Goal: Task Accomplishment & Management: Use online tool/utility

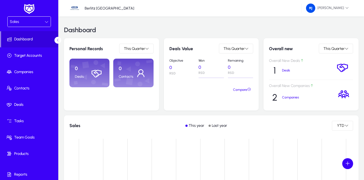
click at [45, 22] on icon at bounding box center [47, 22] width 4 height 4
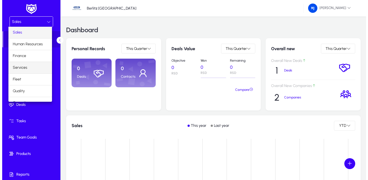
scroll to position [19, 0]
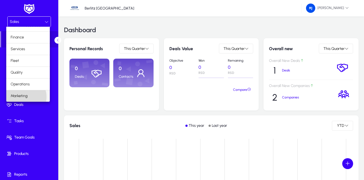
click at [23, 97] on span "Marketing" at bounding box center [19, 96] width 17 height 7
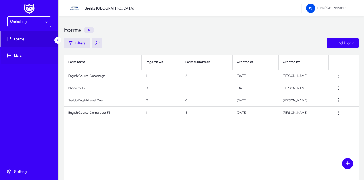
click at [16, 56] on span "Lists" at bounding box center [30, 55] width 58 height 5
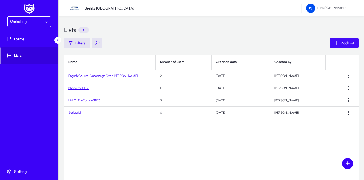
click at [349, 44] on span "Add List" at bounding box center [347, 43] width 13 height 5
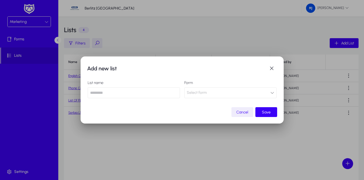
click at [274, 93] on button "Select form" at bounding box center [230, 92] width 92 height 11
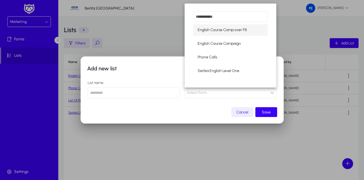
click at [196, 115] on div at bounding box center [182, 90] width 364 height 180
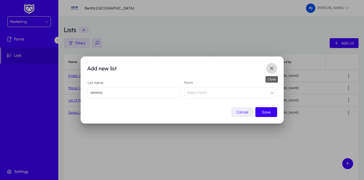
click at [273, 70] on span "button" at bounding box center [271, 68] width 11 height 11
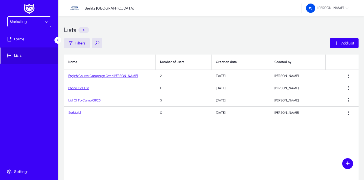
click at [76, 112] on link "Serbia L1" at bounding box center [74, 113] width 13 height 4
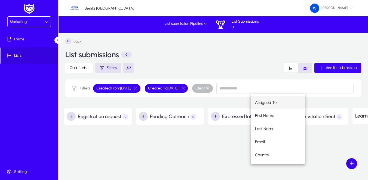
click at [227, 104] on div "Back List submissions 0 Qualified Filters Add list submission Filters Created F…" at bounding box center [214, 70] width 310 height 75
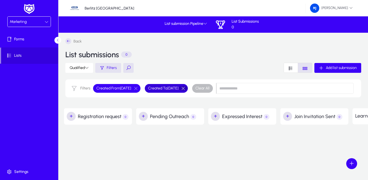
click at [188, 87] on button "button" at bounding box center [183, 88] width 9 height 5
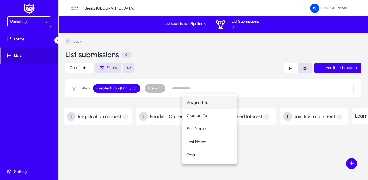
click at [156, 94] on div "Filters Created From [DATE] Clear All" at bounding box center [213, 88] width 296 height 18
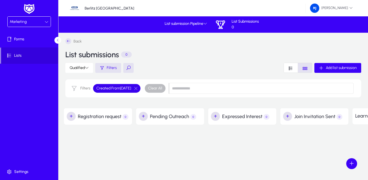
click at [131, 87] on span "Created From [DATE]" at bounding box center [113, 88] width 35 height 5
click at [45, 23] on icon at bounding box center [47, 22] width 4 height 4
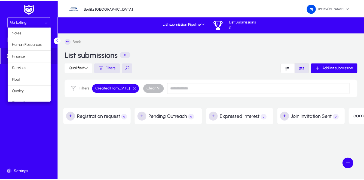
scroll to position [19, 0]
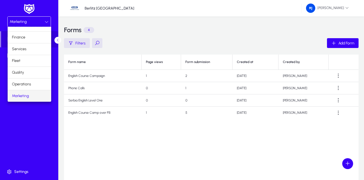
click at [48, 120] on div at bounding box center [182, 90] width 364 height 180
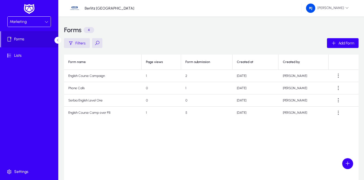
click at [32, 10] on img at bounding box center [29, 8] width 14 height 11
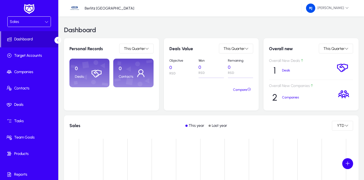
click at [32, 39] on span "Dashboard" at bounding box center [29, 39] width 57 height 5
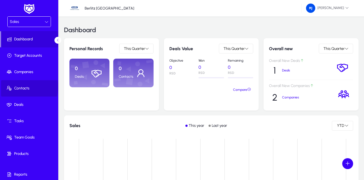
click at [28, 87] on span "Contacts" at bounding box center [30, 88] width 58 height 5
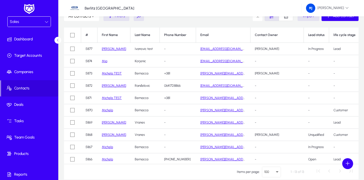
click at [29, 22] on div "Sales" at bounding box center [27, 21] width 35 height 7
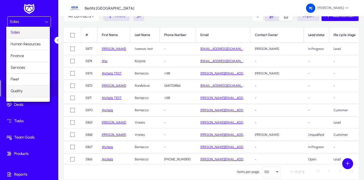
scroll to position [19, 0]
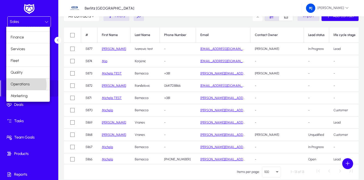
click at [22, 85] on span "Operations" at bounding box center [20, 84] width 19 height 7
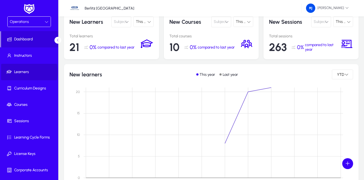
click at [27, 72] on span "Learners" at bounding box center [30, 71] width 58 height 5
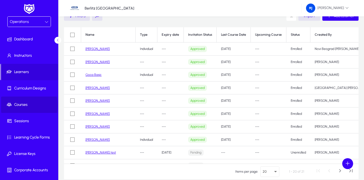
click at [22, 105] on span "Courses" at bounding box center [30, 104] width 58 height 5
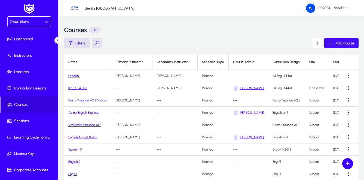
click at [343, 44] on span "Add course" at bounding box center [345, 43] width 19 height 5
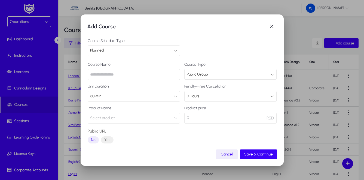
click at [103, 96] on div "60 Min" at bounding box center [132, 96] width 84 height 7
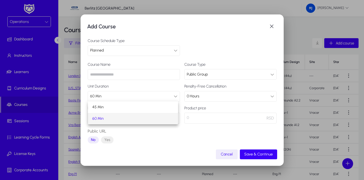
click at [130, 85] on div at bounding box center [182, 90] width 364 height 180
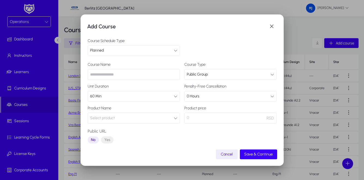
click at [111, 119] on span "Select product" at bounding box center [102, 117] width 25 height 11
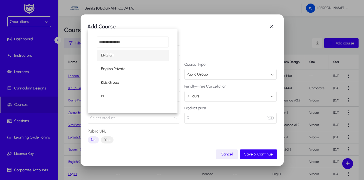
click at [111, 119] on div at bounding box center [182, 90] width 364 height 180
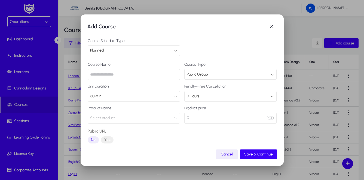
click at [259, 74] on div "Public Group" at bounding box center [229, 74] width 84 height 7
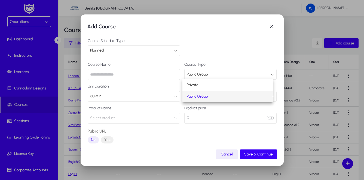
click at [259, 74] on div at bounding box center [182, 90] width 364 height 180
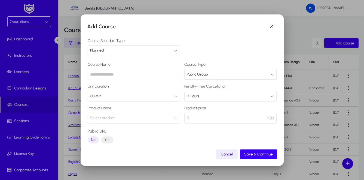
click at [212, 42] on div "Course Schedule Type Planned" at bounding box center [182, 47] width 189 height 17
click at [200, 97] on div "0 Hours" at bounding box center [229, 96] width 84 height 7
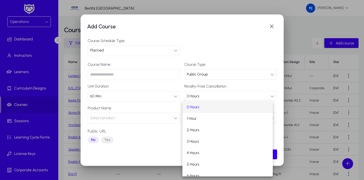
click at [215, 89] on div at bounding box center [182, 90] width 364 height 180
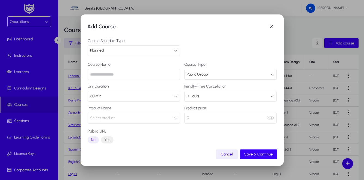
click at [169, 118] on button "Select product" at bounding box center [134, 117] width 92 height 11
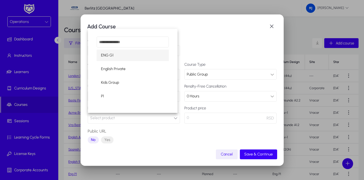
click at [169, 118] on div at bounding box center [182, 90] width 364 height 180
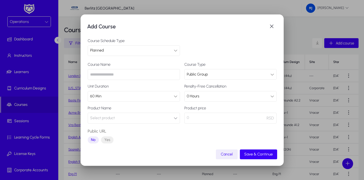
click at [261, 117] on p "0" at bounding box center [230, 117] width 92 height 11
click at [198, 121] on p "0" at bounding box center [230, 117] width 92 height 11
click at [193, 119] on p "0" at bounding box center [230, 117] width 92 height 11
click at [272, 27] on span "button" at bounding box center [271, 26] width 11 height 11
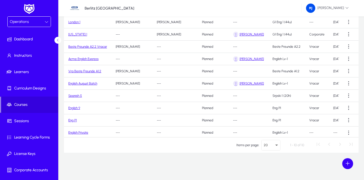
click at [32, 21] on div "Operations" at bounding box center [27, 21] width 35 height 7
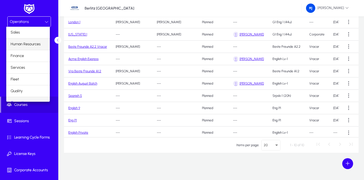
scroll to position [7, 0]
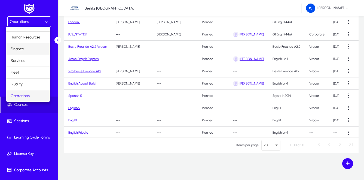
click at [20, 49] on span "Finance" at bounding box center [17, 49] width 13 height 7
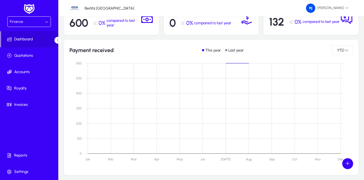
click at [17, 22] on span "Finance" at bounding box center [16, 21] width 13 height 5
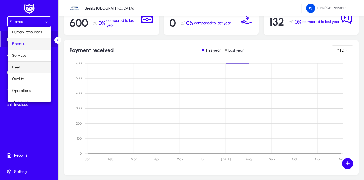
scroll to position [19, 0]
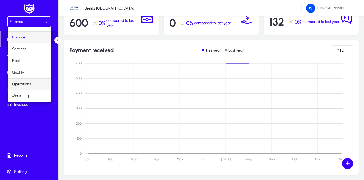
click at [25, 83] on span "Operations" at bounding box center [21, 84] width 19 height 7
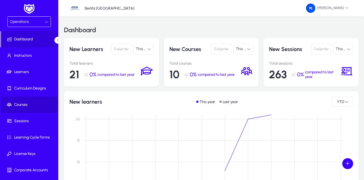
click at [22, 104] on span "Courses" at bounding box center [30, 104] width 58 height 5
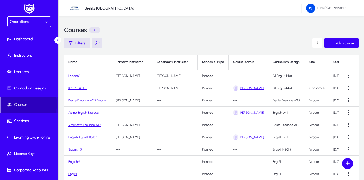
click at [25, 104] on span "Courses" at bounding box center [29, 104] width 57 height 5
drag, startPoint x: 29, startPoint y: 106, endPoint x: 36, endPoint y: 104, distance: 7.3
click at [30, 106] on span "Courses" at bounding box center [29, 104] width 57 height 5
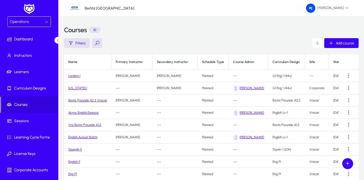
click at [73, 76] on link "London 1" at bounding box center [74, 76] width 12 height 4
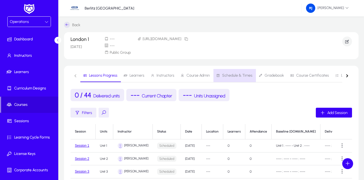
click at [238, 75] on span "Schedule & Times" at bounding box center [237, 76] width 30 height 4
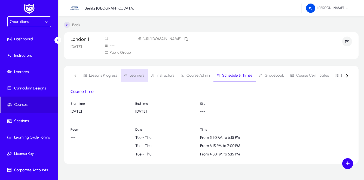
click at [135, 74] on span "Learners" at bounding box center [137, 76] width 15 height 4
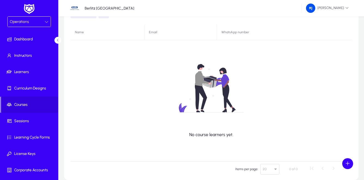
scroll to position [26, 0]
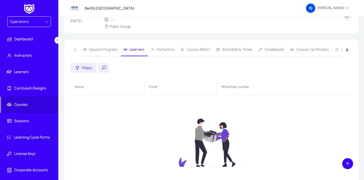
click at [25, 23] on span "Operations" at bounding box center [19, 21] width 19 height 5
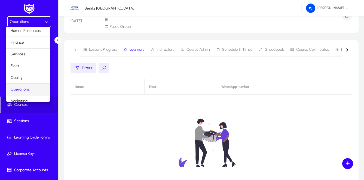
scroll to position [19, 0]
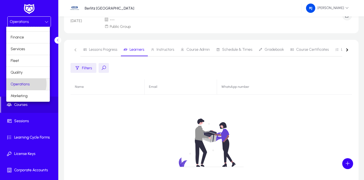
click at [23, 84] on span "Operations" at bounding box center [20, 84] width 19 height 7
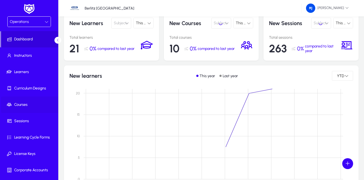
click at [19, 106] on span "Courses" at bounding box center [30, 104] width 58 height 5
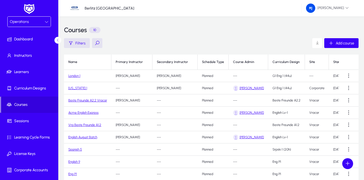
click at [80, 88] on link "[US_STATE] 1" at bounding box center [77, 88] width 19 height 4
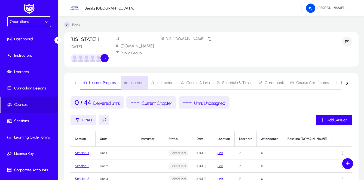
click at [140, 82] on span "Learners" at bounding box center [137, 83] width 15 height 4
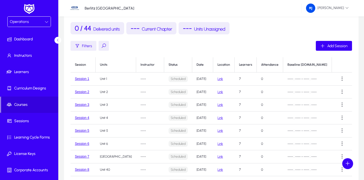
scroll to position [82, 0]
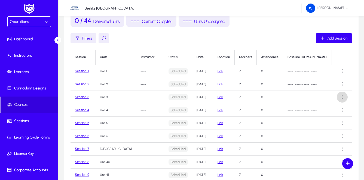
click at [340, 96] on span at bounding box center [342, 97] width 11 height 11
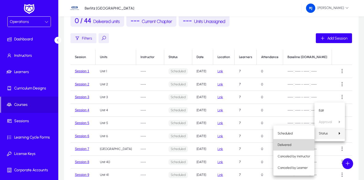
click at [286, 144] on span "Delivered" at bounding box center [294, 144] width 32 height 5
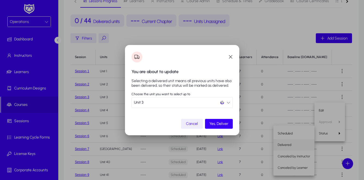
scroll to position [0, 0]
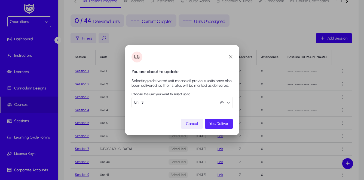
click at [217, 122] on span "Yes, Deliver" at bounding box center [218, 123] width 19 height 5
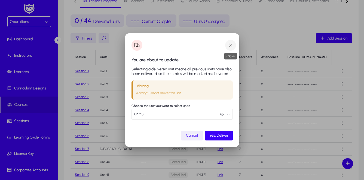
click at [231, 45] on span "button" at bounding box center [230, 45] width 11 height 11
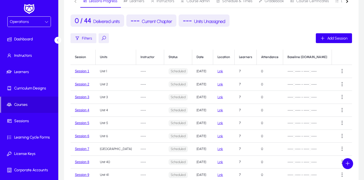
scroll to position [82, 0]
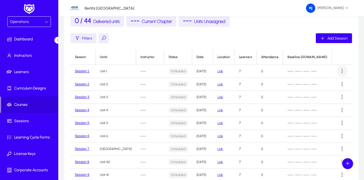
click at [338, 70] on span at bounding box center [342, 71] width 11 height 11
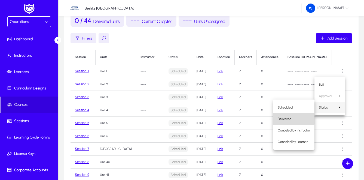
click at [284, 118] on span "Delivered" at bounding box center [294, 118] width 32 height 5
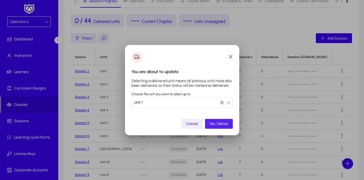
click at [219, 125] on span "Yes, Deliver" at bounding box center [218, 123] width 19 height 5
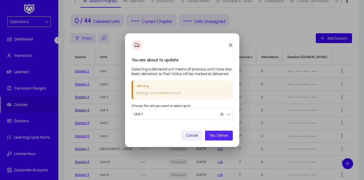
click at [226, 133] on span "Yes, Deliver" at bounding box center [218, 135] width 19 height 5
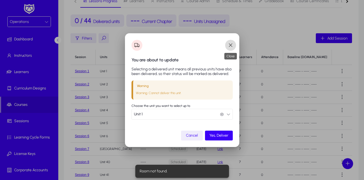
click at [231, 45] on span "button" at bounding box center [230, 45] width 11 height 11
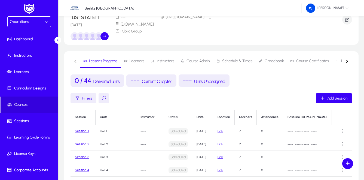
scroll to position [54, 0]
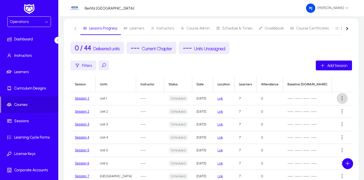
click at [341, 97] on span at bounding box center [342, 98] width 11 height 11
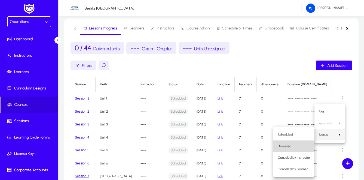
click at [288, 148] on span "Delivered" at bounding box center [294, 146] width 32 height 5
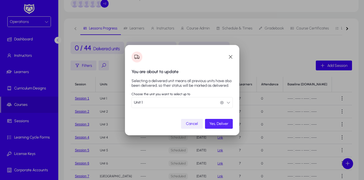
click at [221, 123] on span "Yes, Deliver" at bounding box center [218, 123] width 19 height 5
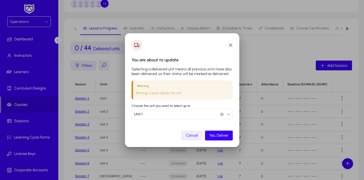
click at [227, 114] on icon "button" at bounding box center [229, 114] width 4 height 4
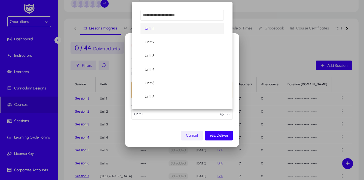
click at [227, 114] on div at bounding box center [182, 90] width 364 height 180
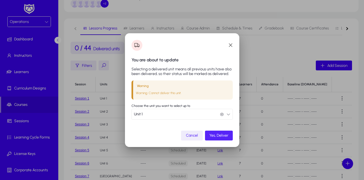
click at [217, 136] on span "Yes, Deliver" at bounding box center [218, 135] width 19 height 5
click at [229, 46] on span "button" at bounding box center [230, 45] width 11 height 11
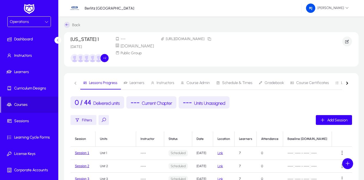
scroll to position [54, 0]
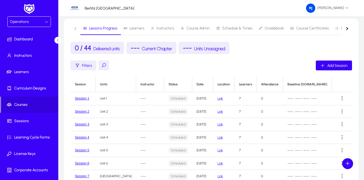
click at [223, 99] on link "Link" at bounding box center [220, 98] width 5 height 4
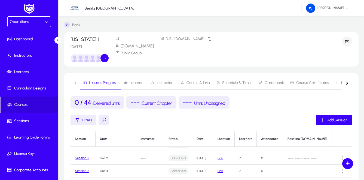
scroll to position [12, 0]
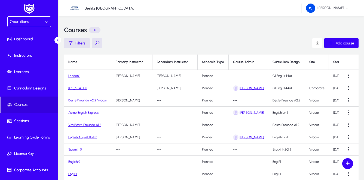
click at [46, 22] on icon at bounding box center [47, 22] width 4 height 4
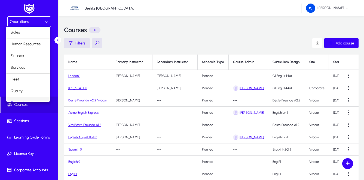
scroll to position [7, 0]
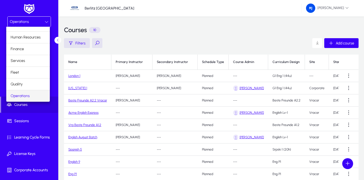
click at [30, 8] on div at bounding box center [182, 90] width 364 height 180
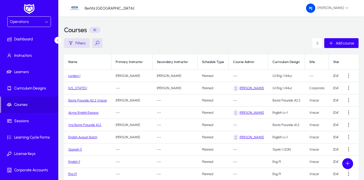
click at [30, 8] on img at bounding box center [29, 8] width 14 height 11
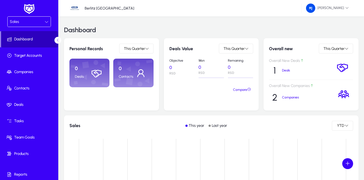
click at [29, 40] on span "Dashboard" at bounding box center [29, 39] width 57 height 5
click at [42, 38] on span "Dashboard" at bounding box center [29, 39] width 57 height 5
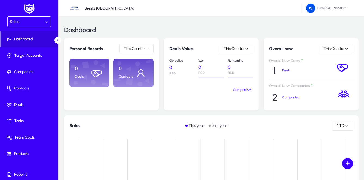
click at [46, 22] on icon at bounding box center [47, 22] width 4 height 4
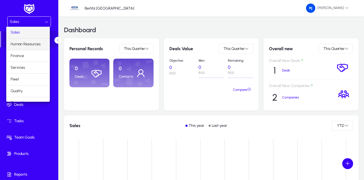
scroll to position [19, 0]
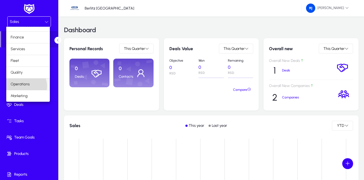
click at [26, 86] on span "Operations" at bounding box center [20, 84] width 19 height 7
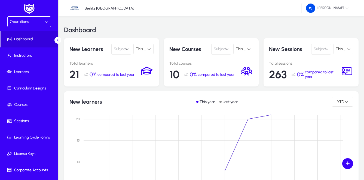
click at [141, 50] on span "This Year" at bounding box center [144, 49] width 16 height 5
click at [83, 30] on div at bounding box center [182, 90] width 364 height 180
click at [28, 24] on div "Operations" at bounding box center [27, 21] width 35 height 7
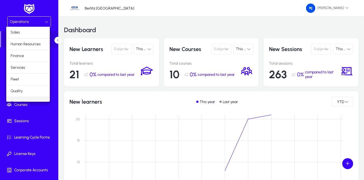
scroll to position [7, 0]
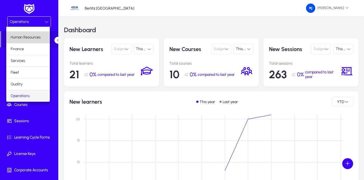
click at [32, 36] on span "Human Resources" at bounding box center [26, 37] width 30 height 7
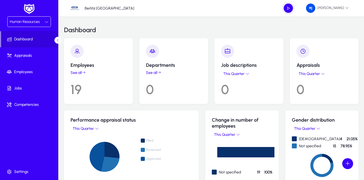
click at [80, 71] on link "See all" at bounding box center [99, 72] width 56 height 5
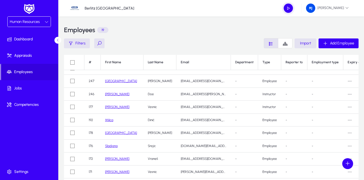
scroll to position [129, 0]
click at [47, 21] on icon at bounding box center [47, 22] width 4 height 4
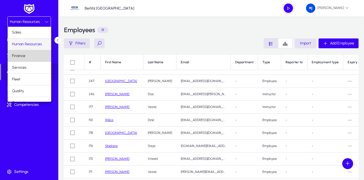
click at [32, 54] on mat-option "Finance" at bounding box center [30, 55] width 44 height 11
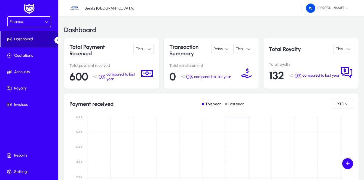
click at [28, 38] on span "Dashboard" at bounding box center [29, 39] width 57 height 5
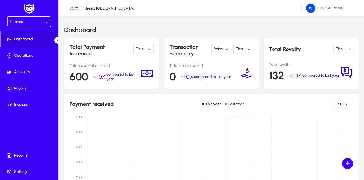
click at [28, 23] on div "Finance" at bounding box center [27, 21] width 35 height 7
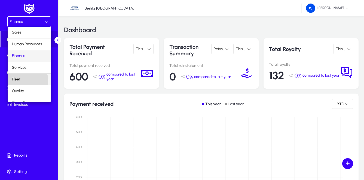
click at [19, 81] on span "Fleet" at bounding box center [16, 79] width 8 height 7
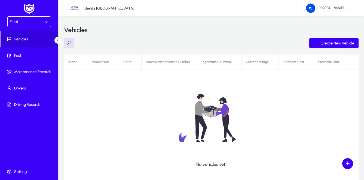
click at [50, 21] on div "Fleet" at bounding box center [29, 22] width 43 height 10
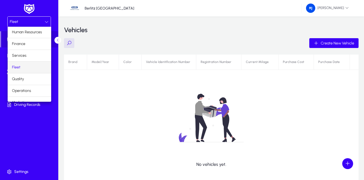
scroll to position [19, 0]
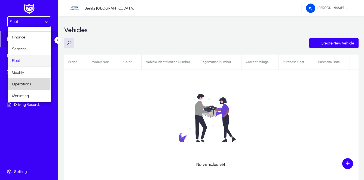
click at [27, 84] on span "Operations" at bounding box center [21, 84] width 19 height 7
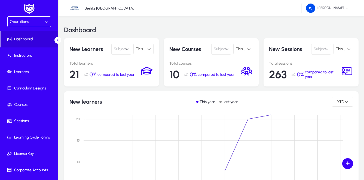
click at [46, 22] on icon at bounding box center [47, 22] width 4 height 4
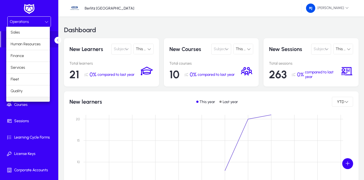
scroll to position [7, 0]
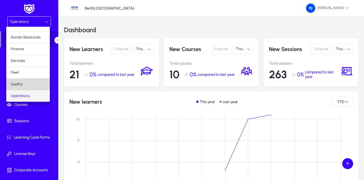
click at [34, 83] on mat-option "Quality" at bounding box center [28, 83] width 44 height 11
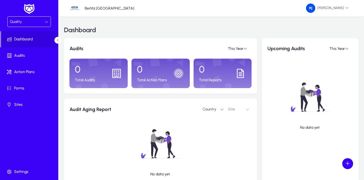
click at [50, 22] on div "Quality" at bounding box center [29, 22] width 43 height 10
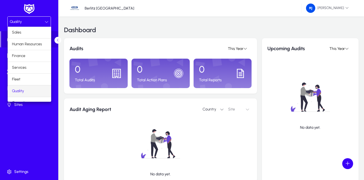
click at [27, 117] on div at bounding box center [182, 90] width 364 height 180
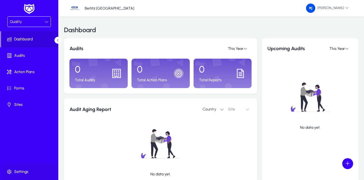
click at [18, 169] on span "Settings" at bounding box center [30, 171] width 58 height 5
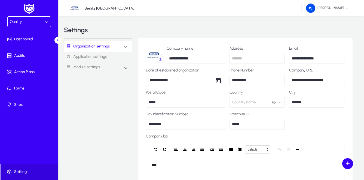
click at [44, 20] on div "Quality" at bounding box center [27, 21] width 35 height 7
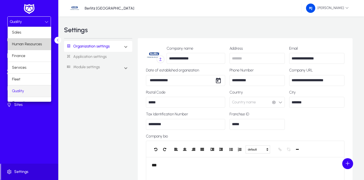
click at [39, 41] on span "Human Resources" at bounding box center [27, 44] width 30 height 7
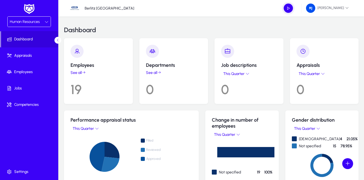
click at [47, 21] on icon at bounding box center [47, 22] width 4 height 4
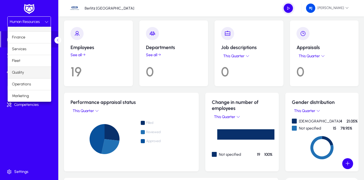
scroll to position [27, 0]
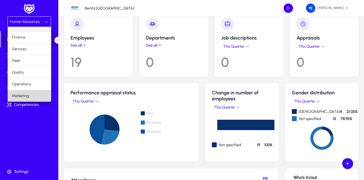
click at [31, 94] on mat-option "Marketing" at bounding box center [30, 95] width 44 height 11
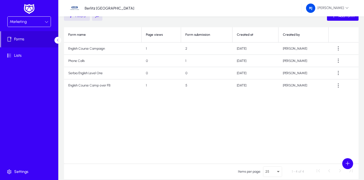
click at [48, 23] on icon at bounding box center [47, 22] width 4 height 4
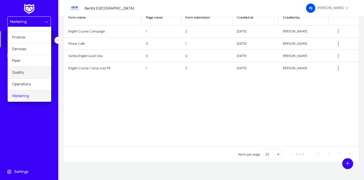
scroll to position [54, 0]
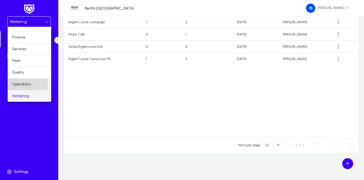
click at [24, 83] on span "Operations" at bounding box center [21, 84] width 19 height 7
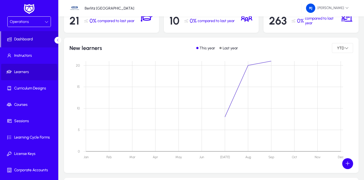
click at [23, 73] on span "Learners" at bounding box center [30, 71] width 58 height 5
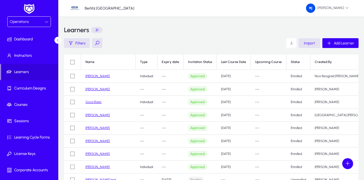
click at [94, 76] on link "[PERSON_NAME]" at bounding box center [98, 76] width 24 height 4
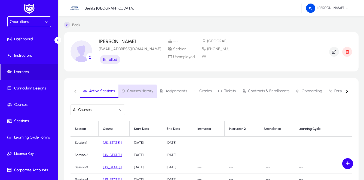
click at [136, 92] on span "Courses History" at bounding box center [140, 91] width 26 height 4
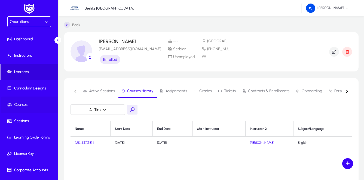
click at [24, 103] on span "Courses" at bounding box center [30, 104] width 58 height 5
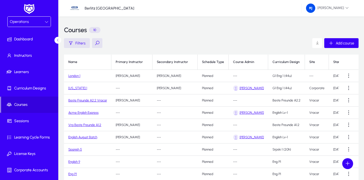
click at [83, 89] on link "[US_STATE] 1" at bounding box center [77, 88] width 19 height 4
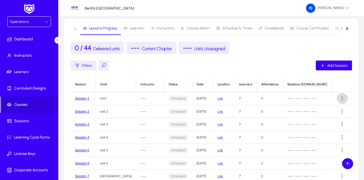
click at [339, 98] on span at bounding box center [342, 98] width 11 height 11
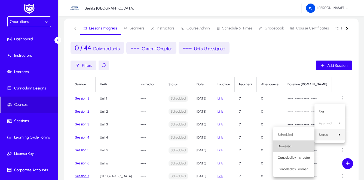
click at [288, 147] on span "Delivered" at bounding box center [294, 146] width 32 height 5
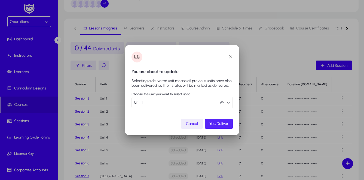
click at [216, 124] on span "Yes, Deliver" at bounding box center [218, 123] width 19 height 5
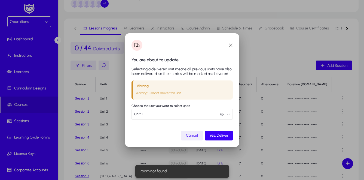
click at [230, 115] on button "Unit 1 Unit 1" at bounding box center [182, 114] width 101 height 11
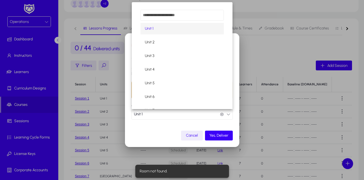
click at [230, 116] on div at bounding box center [182, 90] width 364 height 180
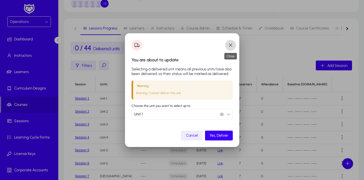
click at [227, 43] on span "button" at bounding box center [230, 45] width 11 height 11
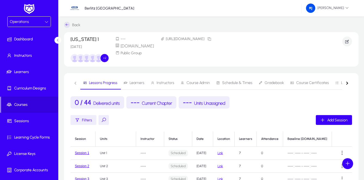
scroll to position [54, 0]
